Goal: Browse casually

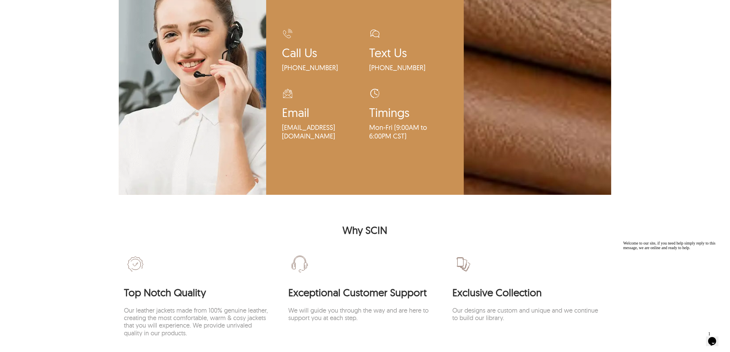
scroll to position [1645, 0]
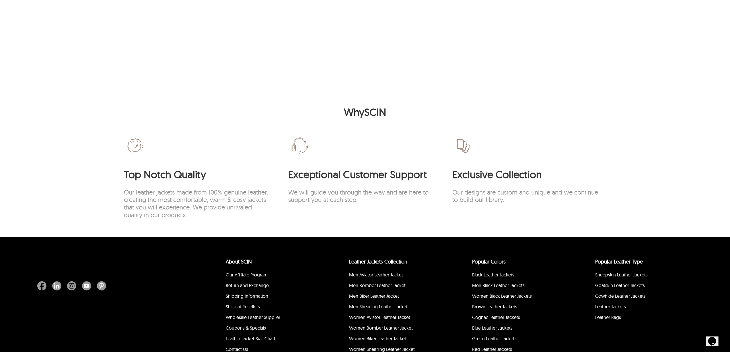
scroll to position [1393, 0]
